Goal: Task Accomplishment & Management: Use online tool/utility

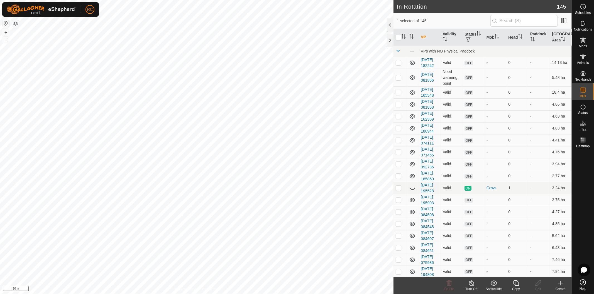
click at [517, 285] on icon at bounding box center [515, 283] width 7 height 7
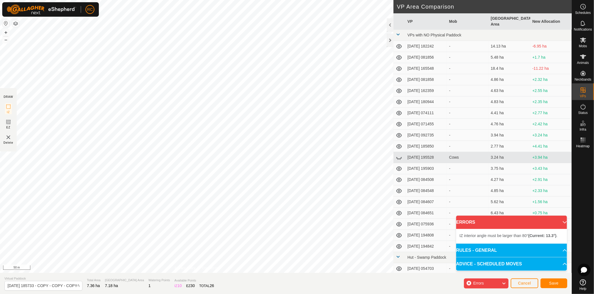
click at [149, 40] on div "IZ interior angle must be larger than 80° (Current: 35.2°) ." at bounding box center [149, 40] width 0 height 0
click at [317, 74] on div "IZ interior angle must be larger than 80° (Current: 46.7°) ." at bounding box center [359, 76] width 84 height 5
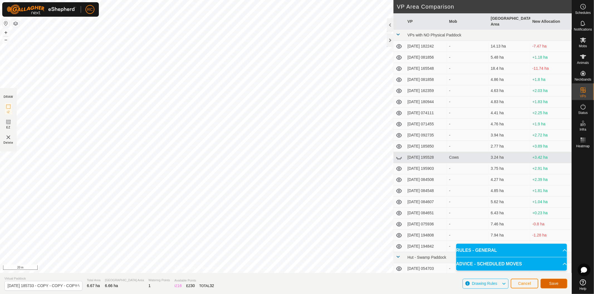
click at [557, 285] on span "Save" at bounding box center [553, 284] width 9 height 4
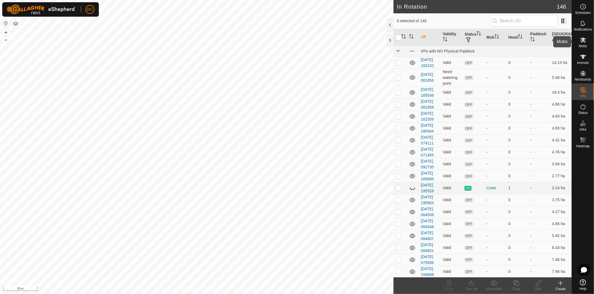
drag, startPoint x: 584, startPoint y: 41, endPoint x: 576, endPoint y: 52, distance: 13.5
click at [584, 41] on icon at bounding box center [582, 40] width 7 height 7
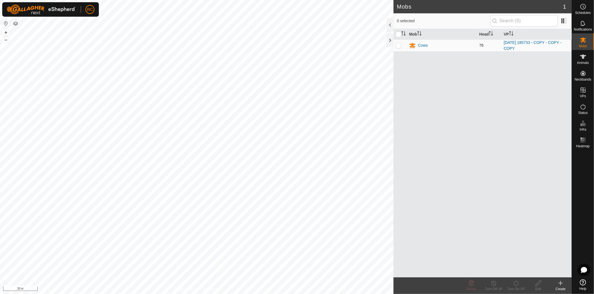
click at [401, 45] on td at bounding box center [399, 46] width 13 height 12
checkbox input "true"
click at [522, 289] on div "Turn On VP" at bounding box center [515, 289] width 22 height 5
click at [525, 273] on link "Now" at bounding box center [532, 271] width 55 height 11
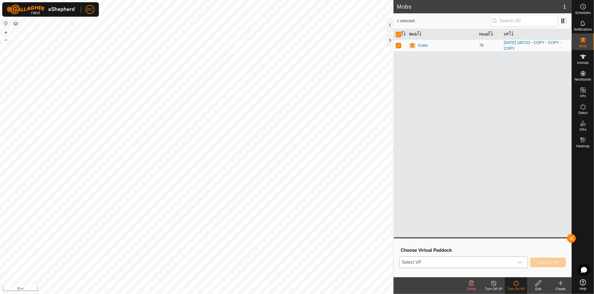
click at [524, 264] on div "dropdown trigger" at bounding box center [519, 262] width 11 height 11
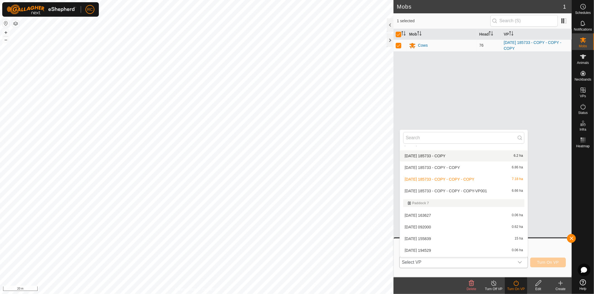
scroll to position [1286, 0]
click at [465, 190] on li "2025-08-11 185733 - COPY - COPY - COPY-VP001 6.66 ha" at bounding box center [464, 190] width 128 height 11
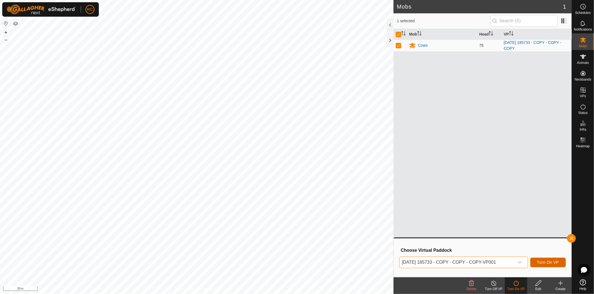
click at [557, 262] on span "Turn On VP" at bounding box center [548, 262] width 22 height 4
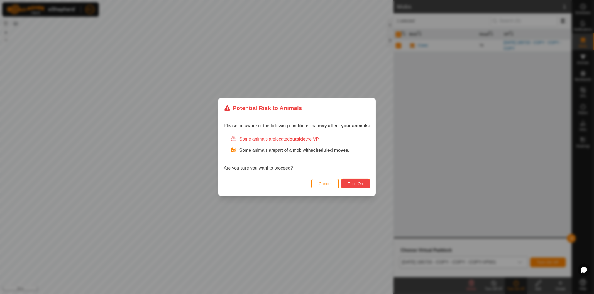
click at [351, 183] on span "Turn On" at bounding box center [355, 184] width 15 height 4
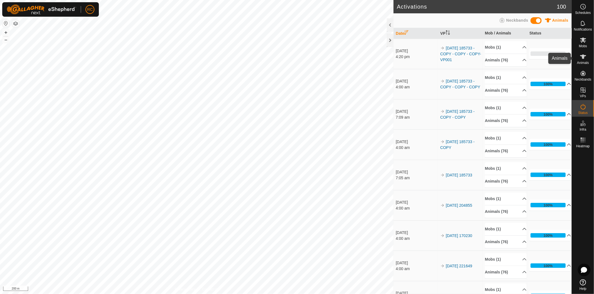
click at [586, 59] on es-animals-svg-icon at bounding box center [583, 56] width 10 height 9
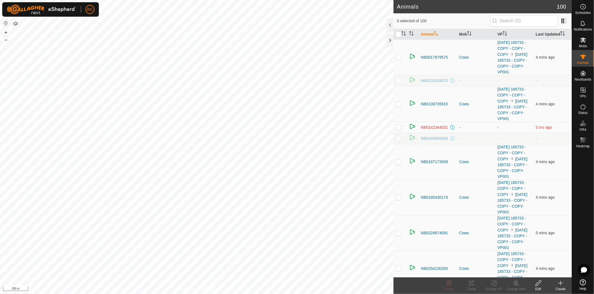
checkbox input "true"
click at [492, 285] on icon at bounding box center [493, 284] width 4 height 4
click at [496, 273] on link "Turn Off VP" at bounding box center [509, 271] width 55 height 11
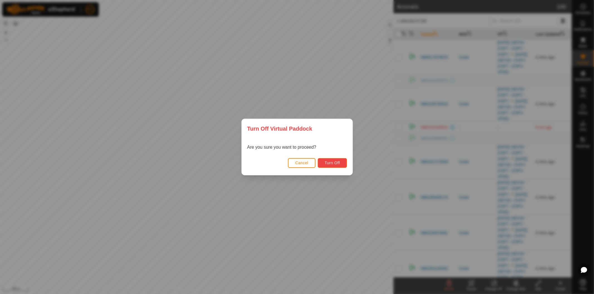
click at [338, 164] on span "Turn Off" at bounding box center [331, 163] width 15 height 4
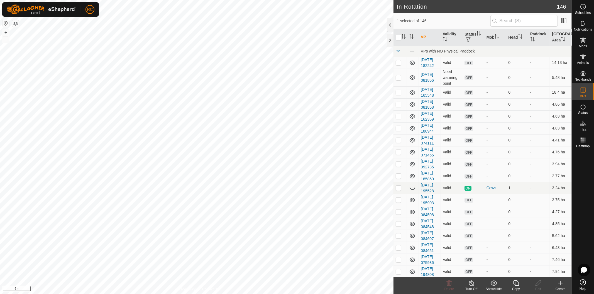
click at [516, 287] on div "Copy" at bounding box center [515, 289] width 22 height 5
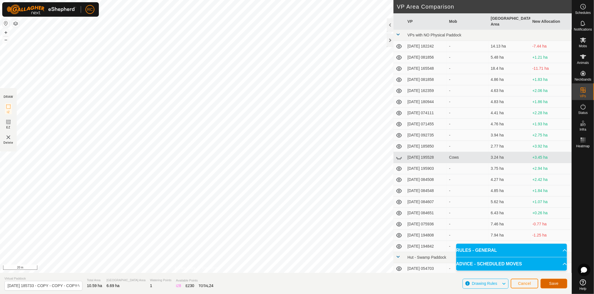
click at [549, 285] on span "Save" at bounding box center [553, 284] width 9 height 4
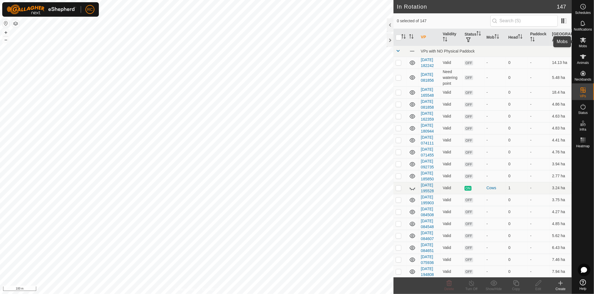
click at [582, 48] on div "Mobs" at bounding box center [583, 41] width 22 height 17
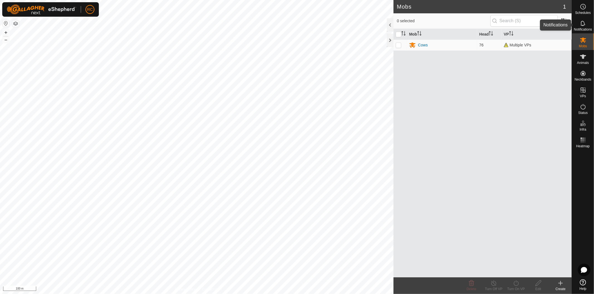
click at [586, 24] on icon at bounding box center [582, 23] width 7 height 7
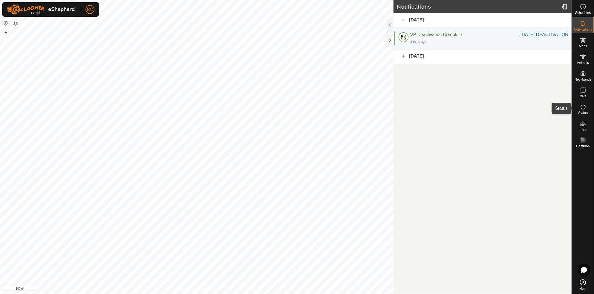
click at [585, 107] on icon at bounding box center [582, 107] width 5 height 6
